Goal: Check status: Check status

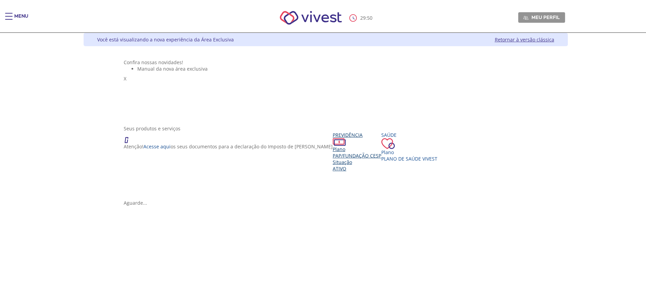
click at [333, 166] on div "Situação" at bounding box center [357, 162] width 49 height 6
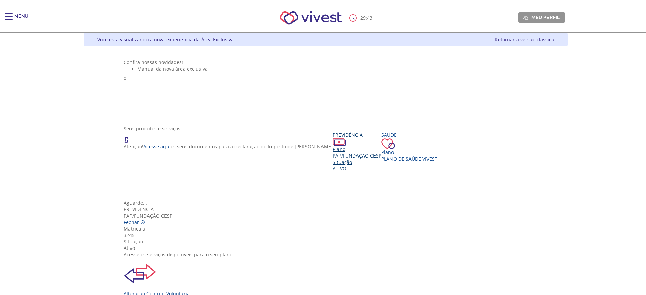
scroll to position [76, 0]
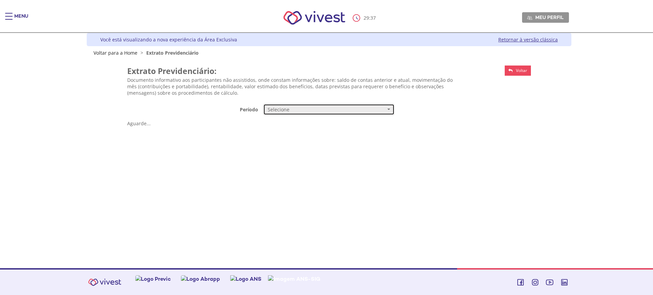
click at [281, 109] on span "Selecione" at bounding box center [327, 109] width 118 height 7
click at [289, 121] on link "Mensal" at bounding box center [328, 123] width 131 height 12
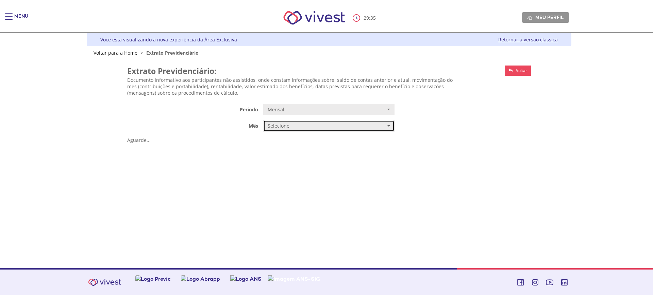
click at [281, 130] on button "Selecione" at bounding box center [328, 126] width 131 height 12
click at [300, 140] on link "AGOSTO/2025" at bounding box center [328, 139] width 131 height 12
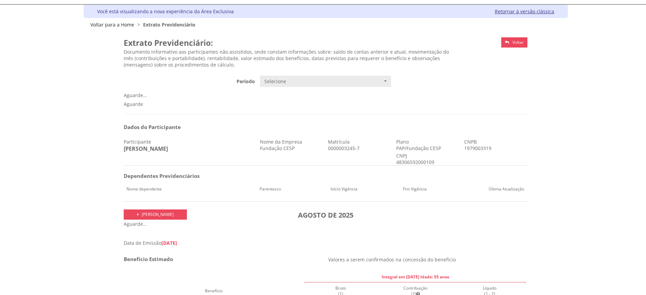
scroll to position [42, 0]
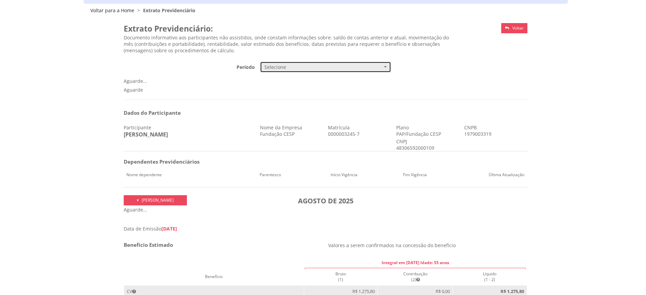
click at [323, 68] on span "Selecione" at bounding box center [323, 67] width 118 height 7
click at [459, 73] on div "**********" at bounding box center [326, 53] width 404 height 67
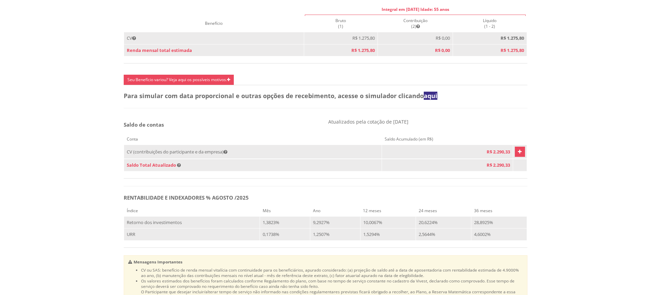
scroll to position [297, 0]
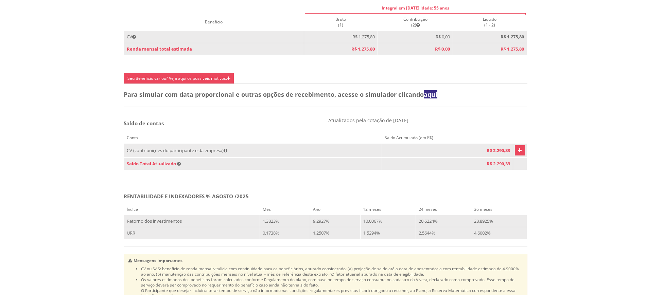
click at [519, 156] on link "Vivest" at bounding box center [520, 151] width 10 height 10
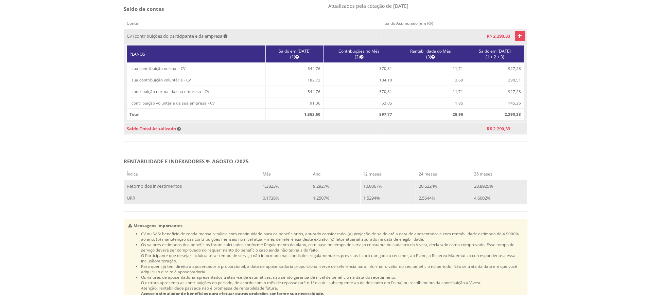
scroll to position [316, 0]
